Goal: Transaction & Acquisition: Purchase product/service

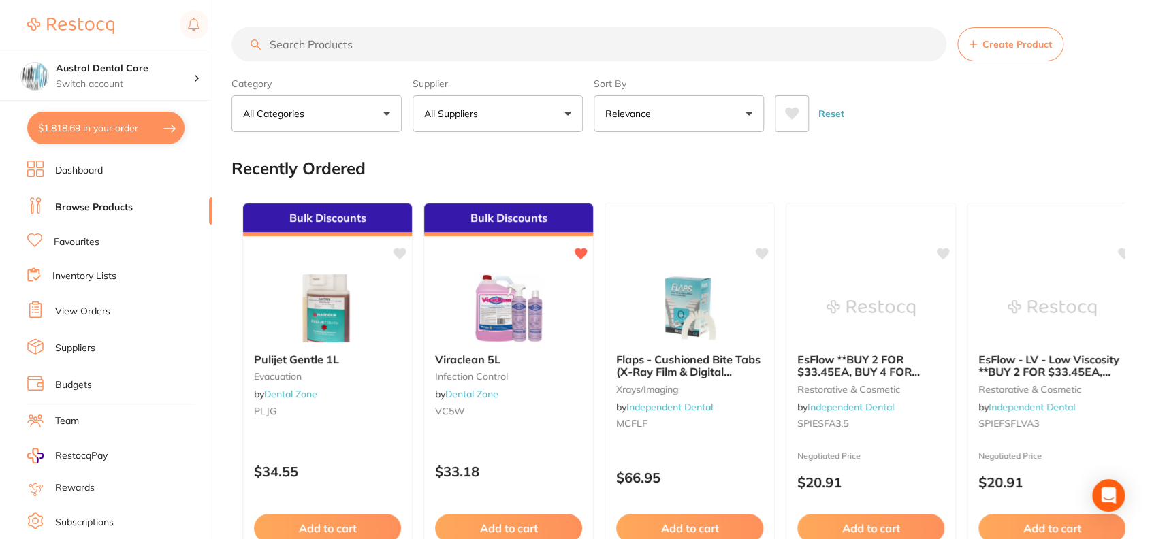
click at [106, 134] on button "$1,818.69 in your order" at bounding box center [105, 128] width 157 height 33
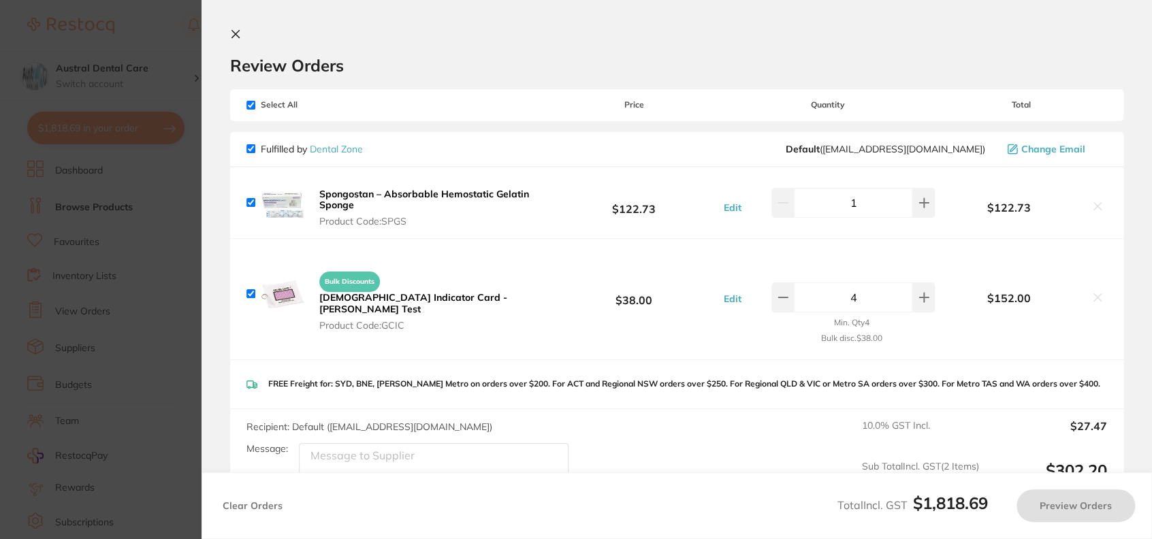
checkbox input "true"
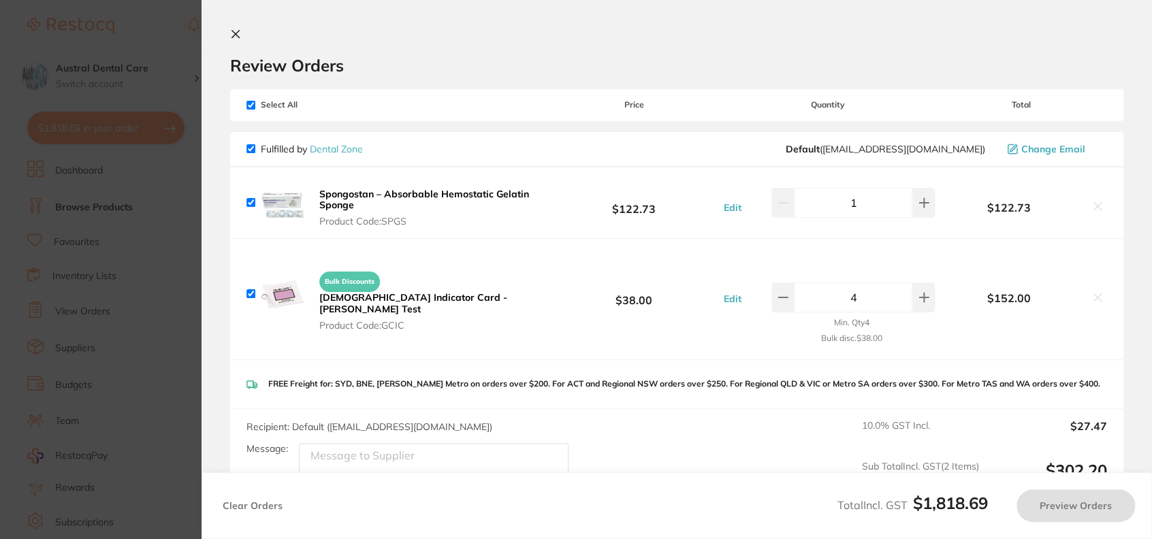
checkbox input "true"
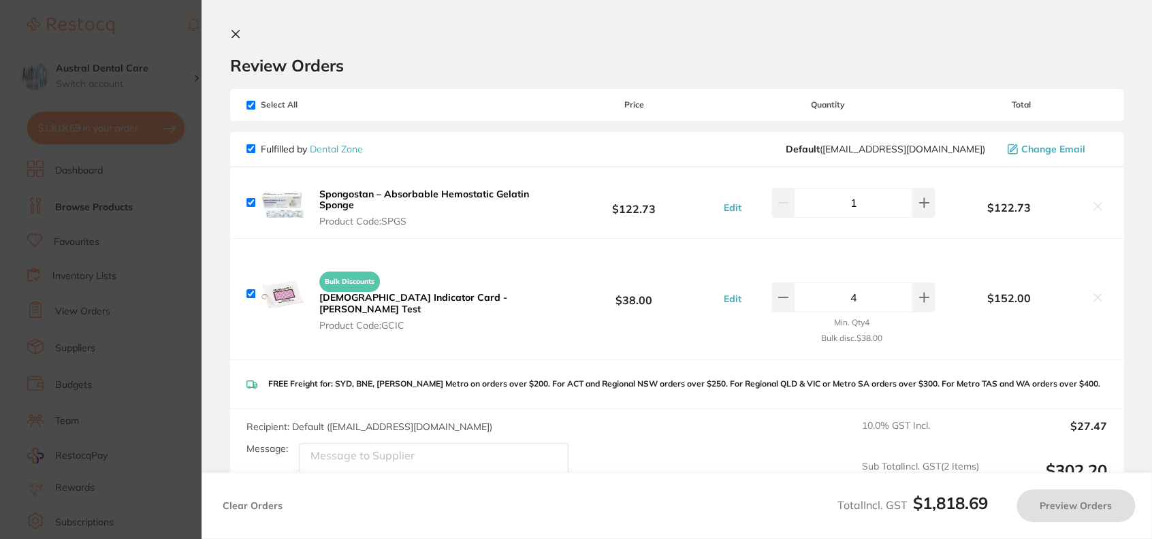
checkbox input "true"
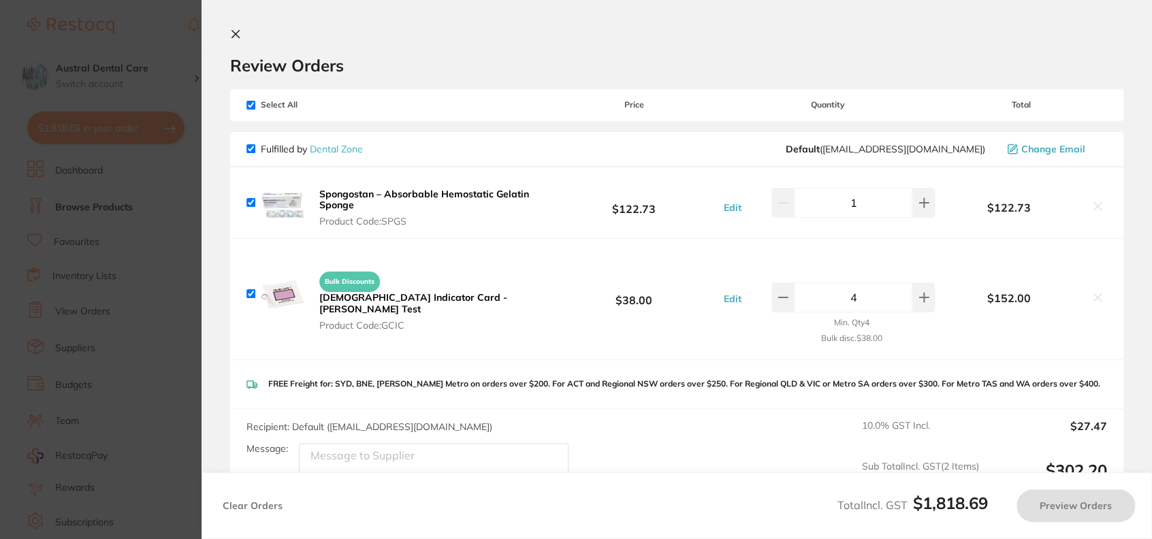
checkbox input "true"
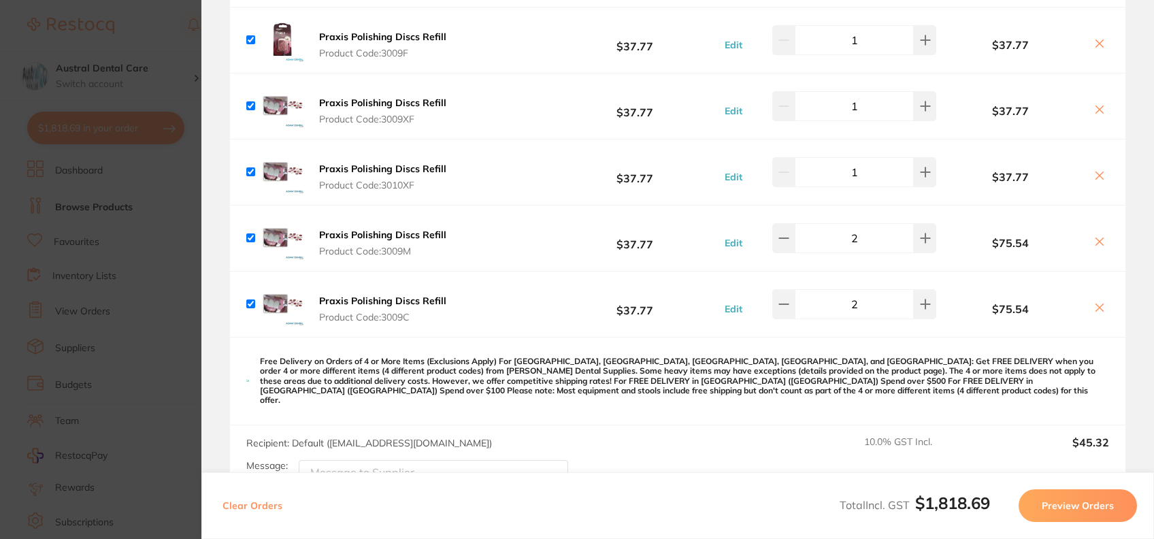
scroll to position [1303, 0]
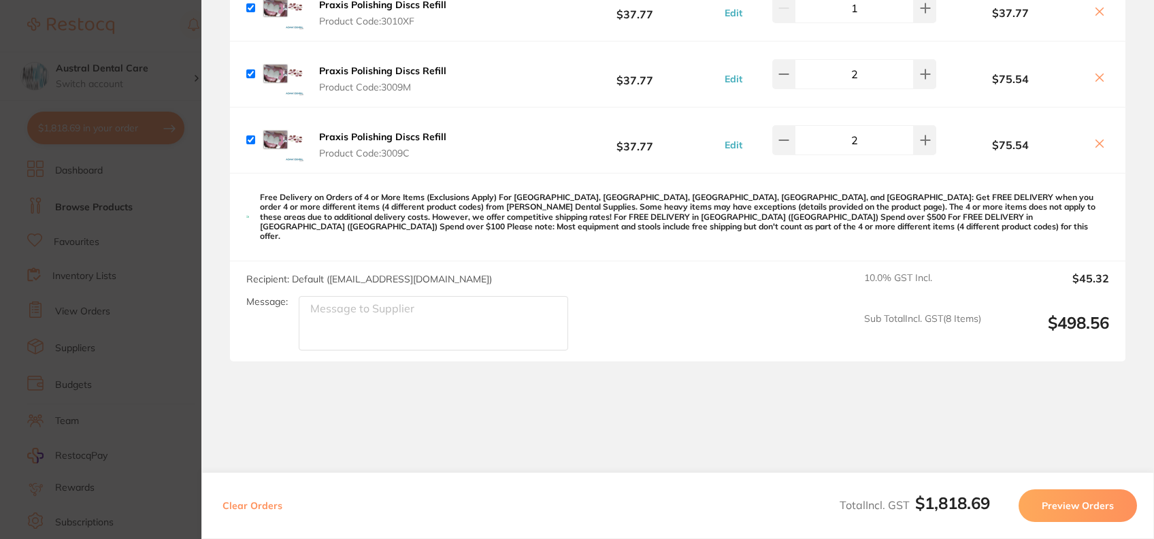
click at [1069, 508] on button "Preview Orders" at bounding box center [1078, 505] width 118 height 33
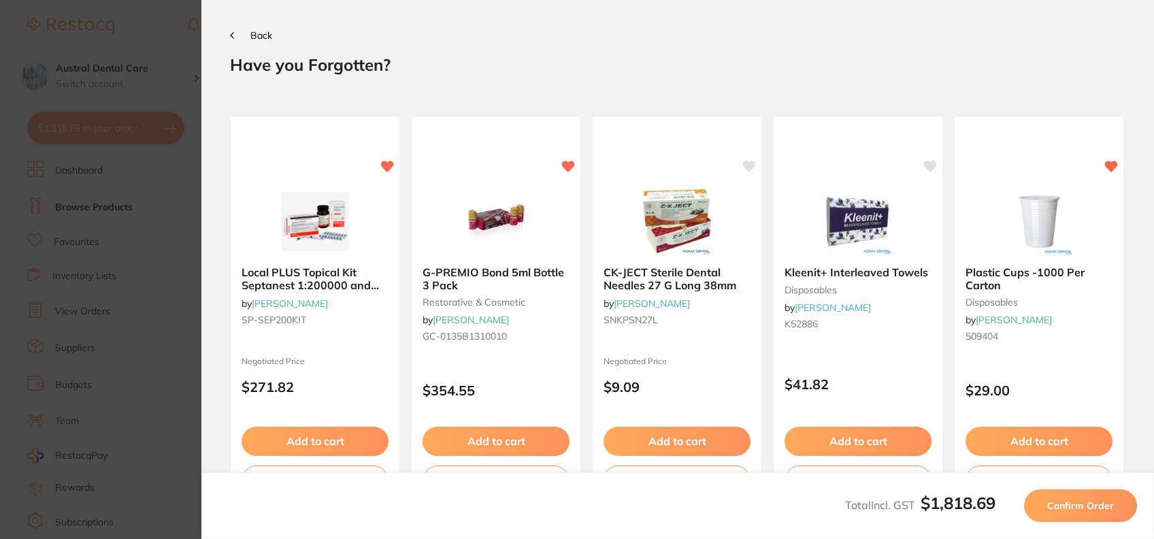
scroll to position [8, 0]
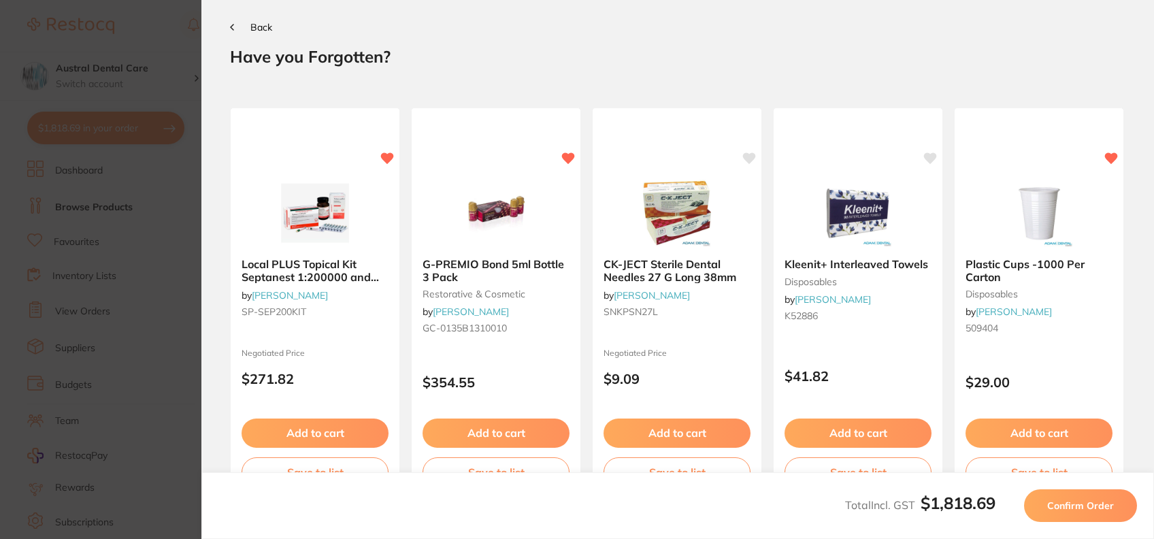
click at [1061, 293] on div "Local PLUS Topical Kit Septanest 1:200000 and Xylonor by [PERSON_NAME] [PERSON_…" at bounding box center [678, 490] width 896 height 821
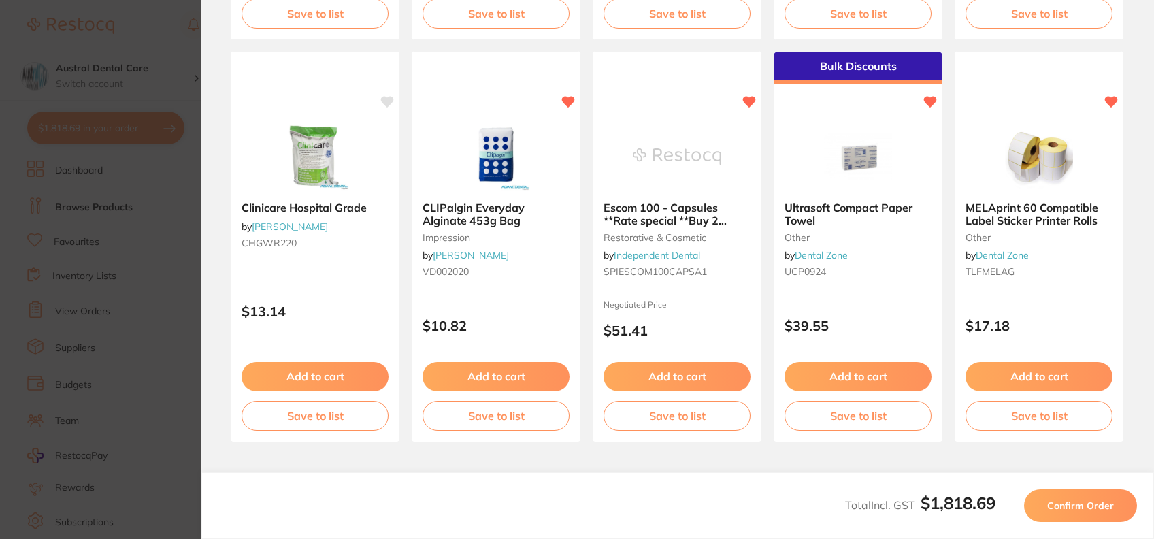
scroll to position [869, 0]
click at [1073, 507] on span "Confirm Order" at bounding box center [1081, 506] width 67 height 12
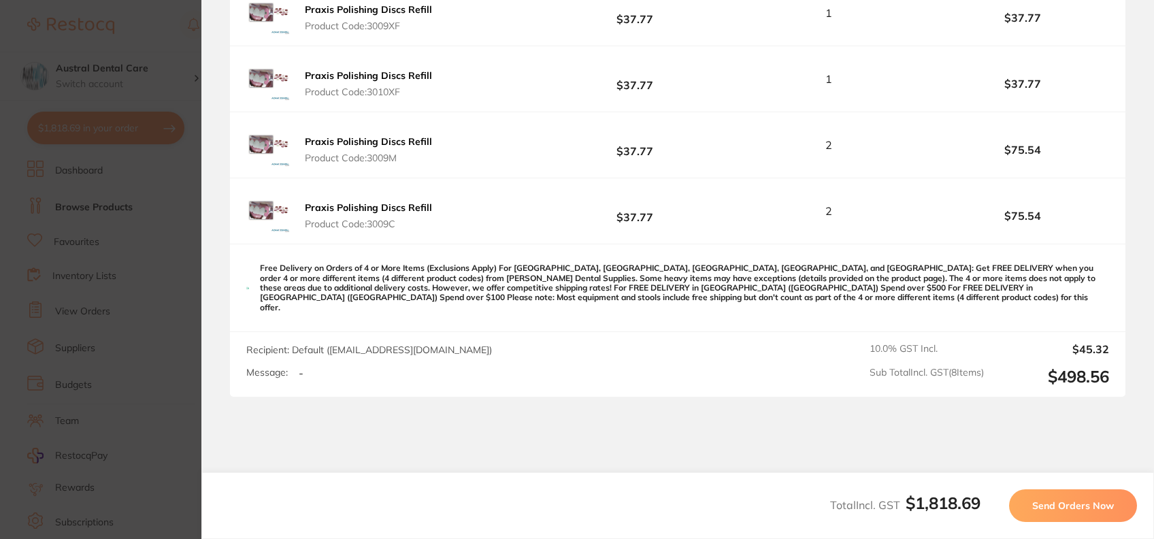
scroll to position [1280, 0]
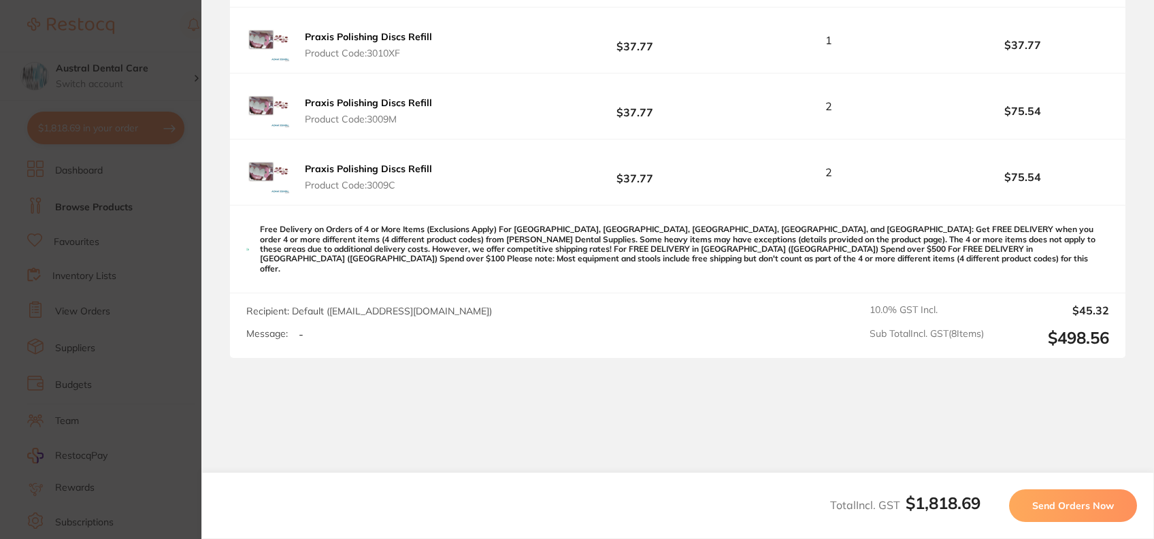
click at [1118, 513] on button "Send Orders Now" at bounding box center [1073, 505] width 128 height 33
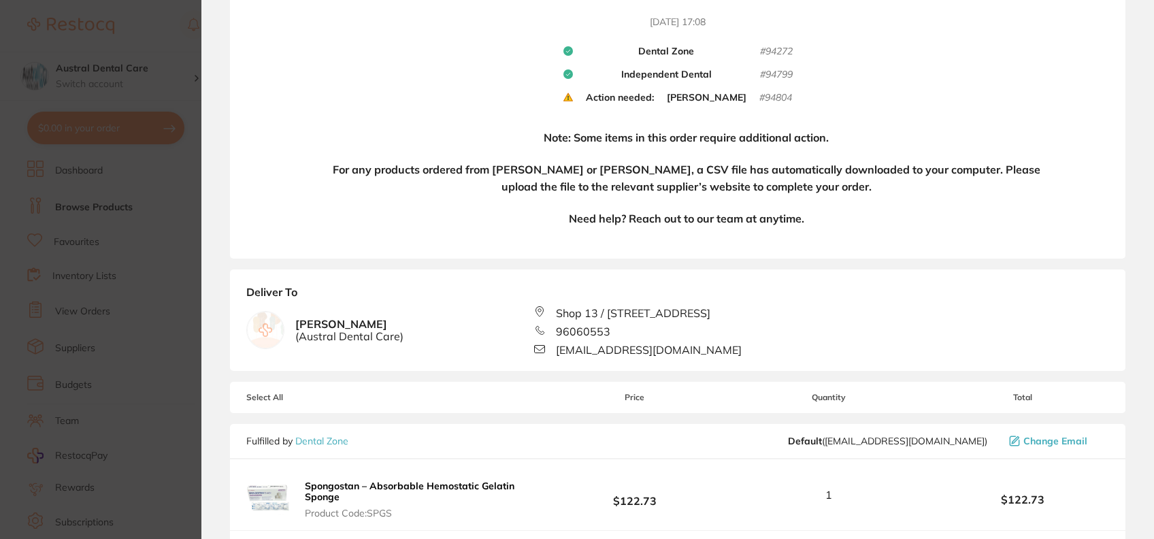
scroll to position [0, 0]
